Goal: Navigation & Orientation: Find specific page/section

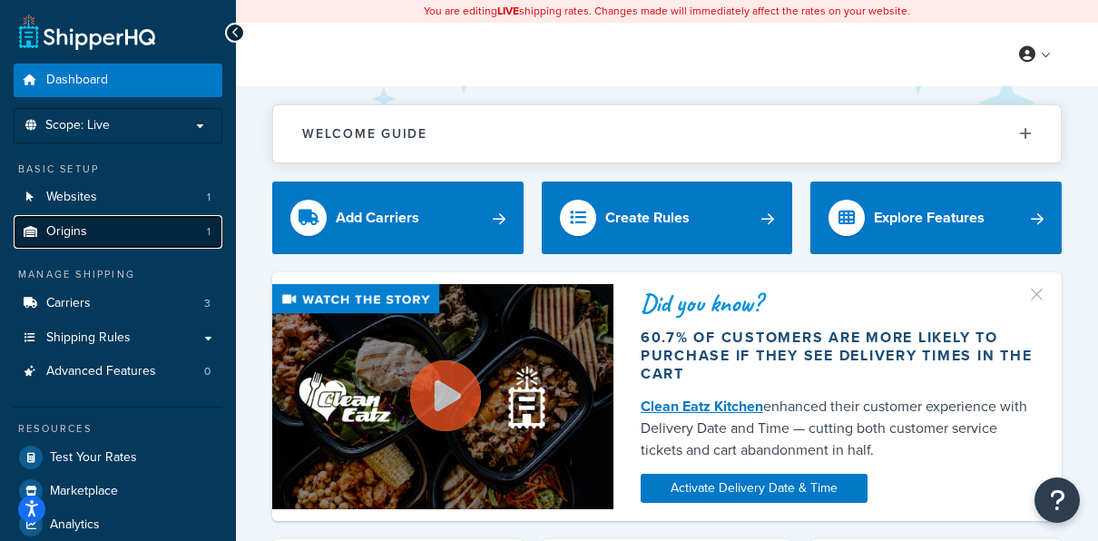
click at [82, 230] on span "Origins" at bounding box center [66, 231] width 41 height 15
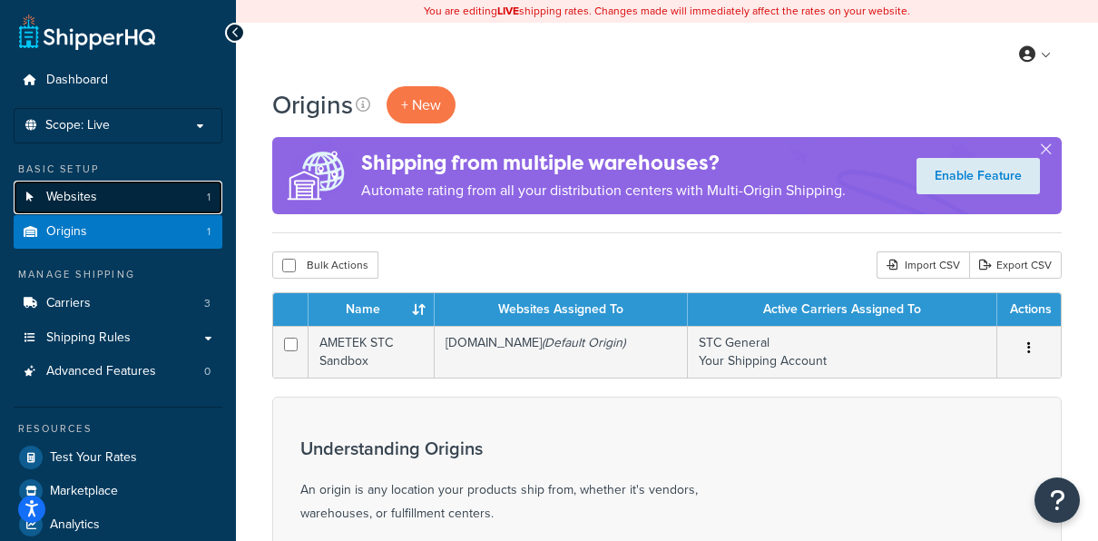
click at [93, 200] on span "Websites" at bounding box center [71, 197] width 51 height 15
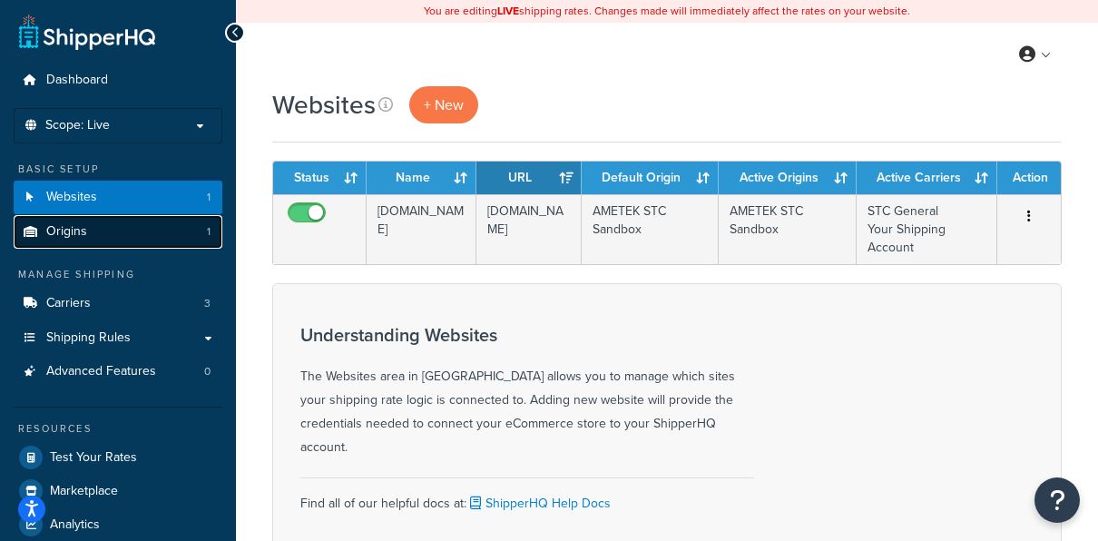
click at [86, 227] on link "Origins 1" at bounding box center [118, 232] width 209 height 34
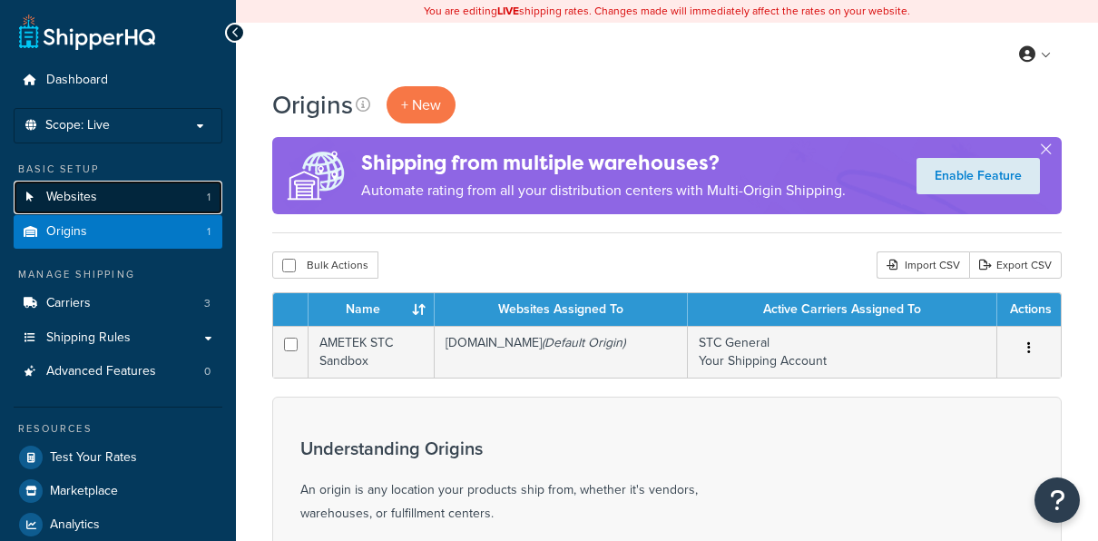
click at [86, 190] on span "Websites" at bounding box center [71, 197] width 51 height 15
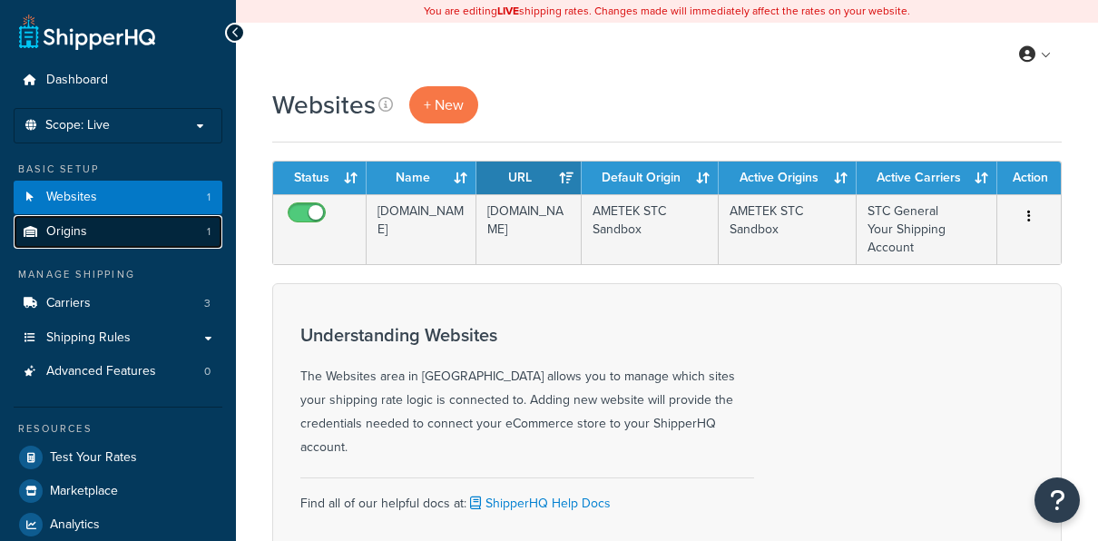
click at [86, 228] on link "Origins 1" at bounding box center [118, 232] width 209 height 34
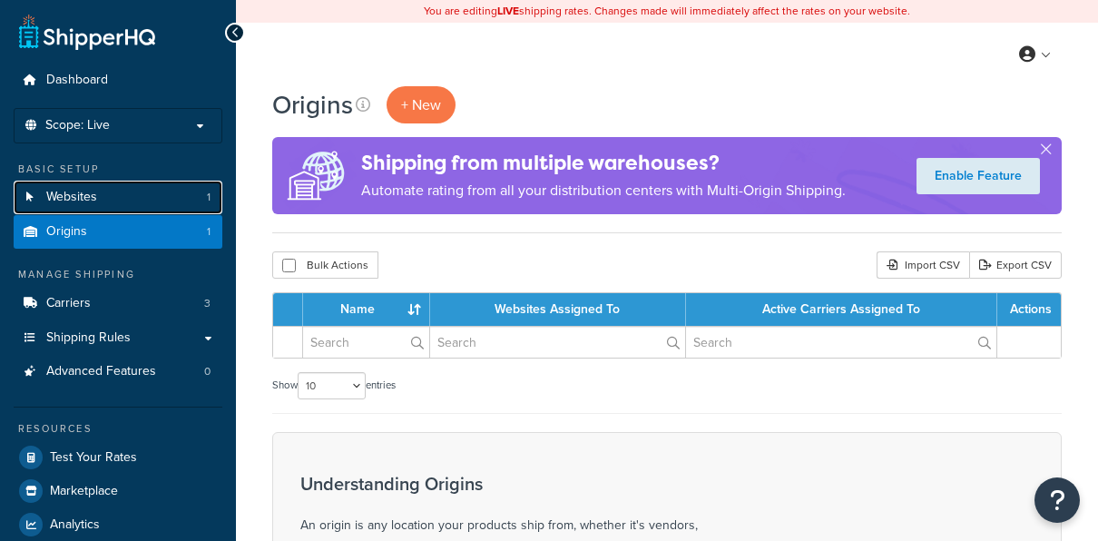
click at [93, 201] on span "Websites" at bounding box center [71, 197] width 51 height 15
